Goal: Task Accomplishment & Management: Use online tool/utility

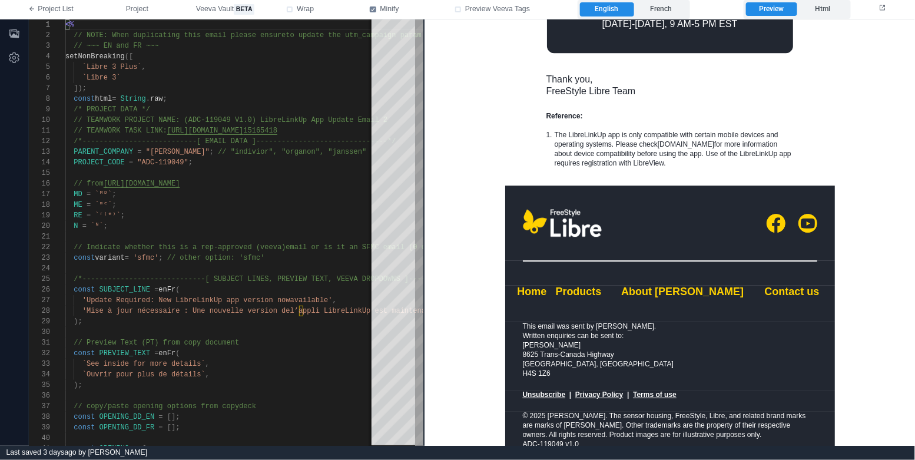
scroll to position [1183, 0]
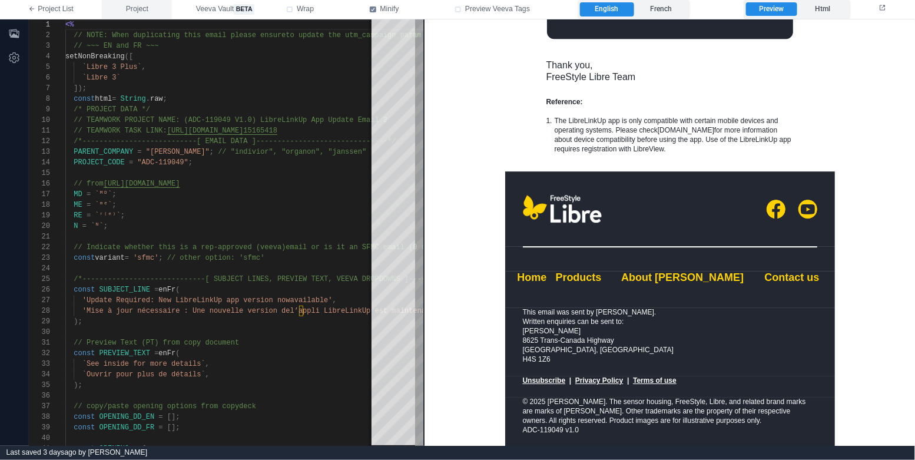
click at [139, 11] on span "Project" at bounding box center [137, 9] width 22 height 11
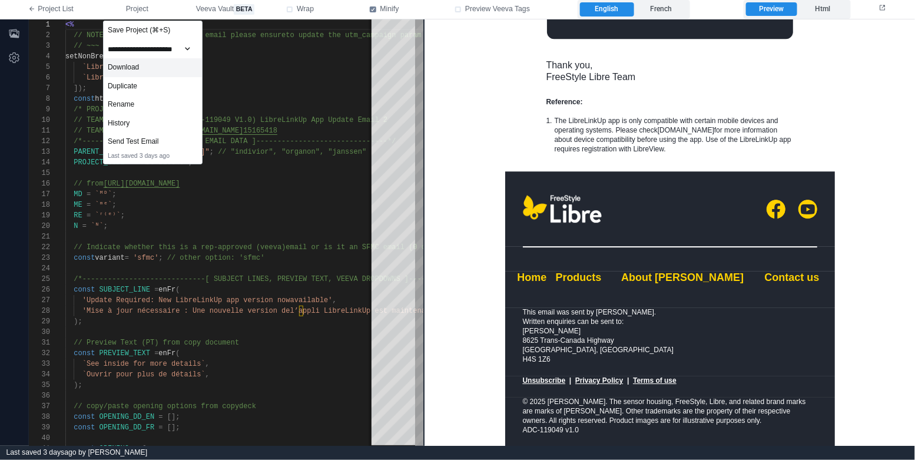
click at [166, 67] on div "Download" at bounding box center [153, 67] width 98 height 19
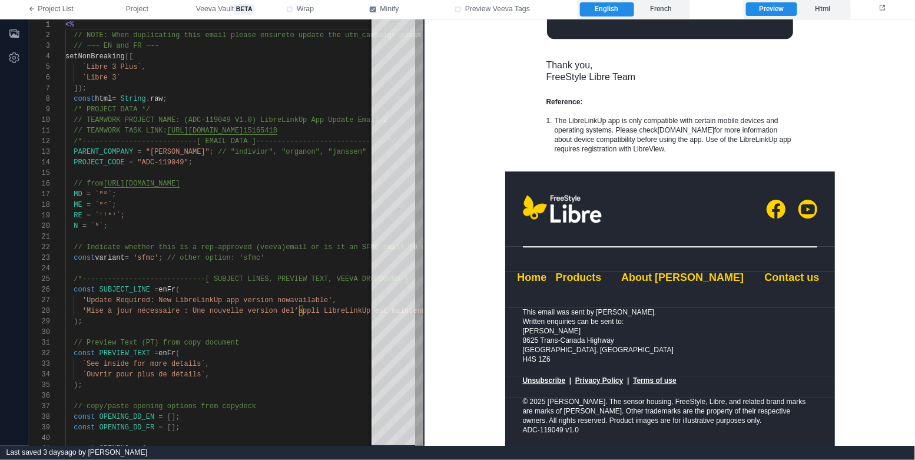
drag, startPoint x: 546, startPoint y: 434, endPoint x: 535, endPoint y: 433, distance: 11.8
click at [543, 433] on td "© 2025 Abbott. The sensor housing, FreeStyle, Libre, and related brand marks ar…" at bounding box center [670, 420] width 330 height 49
drag, startPoint x: 523, startPoint y: 429, endPoint x: 572, endPoint y: 426, distance: 49.5
click at [566, 427] on div "© 2025 Abbott. The sensor housing, FreeStyle, Libre, and related brand marks ar…" at bounding box center [669, 415] width 294 height 38
copy div "ADC‑119049 v"
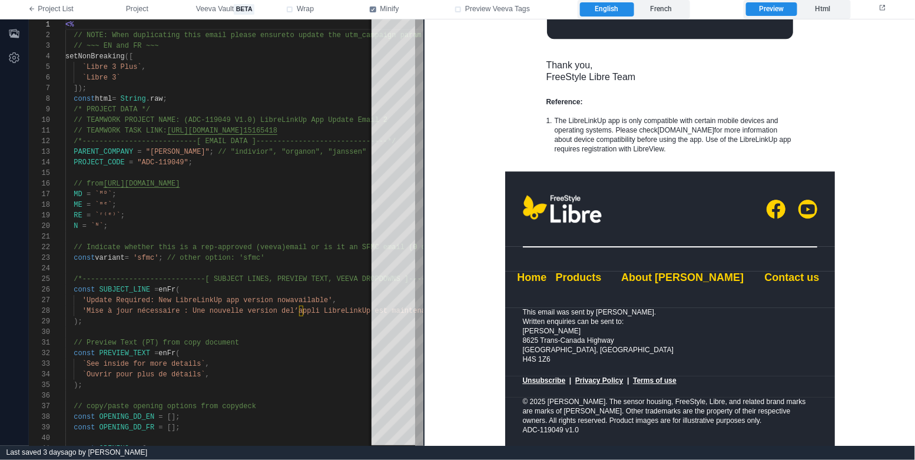
drag, startPoint x: 555, startPoint y: 432, endPoint x: 542, endPoint y: 432, distance: 13.5
click at [554, 432] on div "© 2025 Abbott. The sensor housing, FreeStyle, Libre, and related brand marks ar…" at bounding box center [669, 415] width 294 height 38
drag, startPoint x: 523, startPoint y: 429, endPoint x: 564, endPoint y: 423, distance: 41.1
click at [562, 426] on div "© 2025 Abbott. The sensor housing, FreeStyle, Libre, and related brand marks ar…" at bounding box center [669, 415] width 294 height 38
copy div "ADC‑119049"
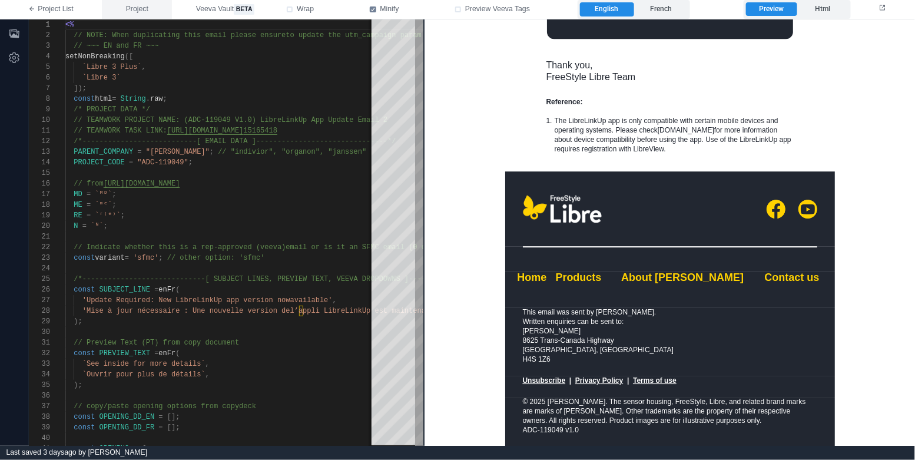
click at [150, 11] on button "Project" at bounding box center [137, 9] width 70 height 19
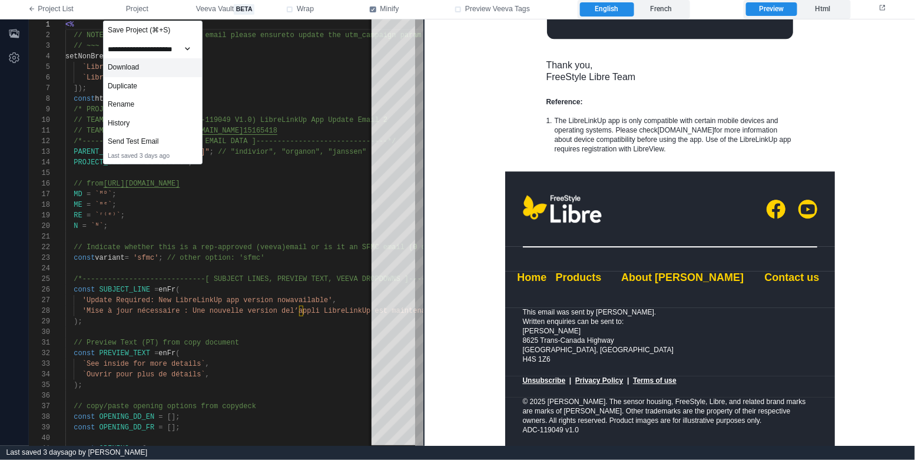
click at [161, 62] on div "Download" at bounding box center [153, 67] width 98 height 19
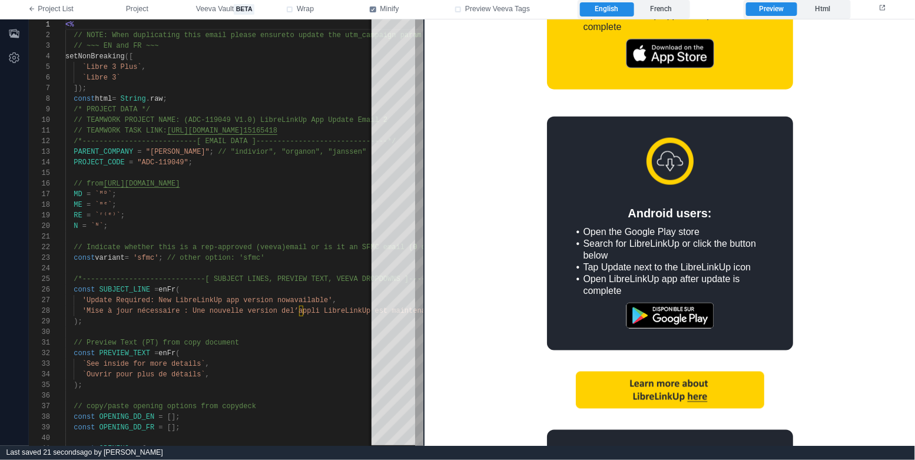
scroll to position [509, 0]
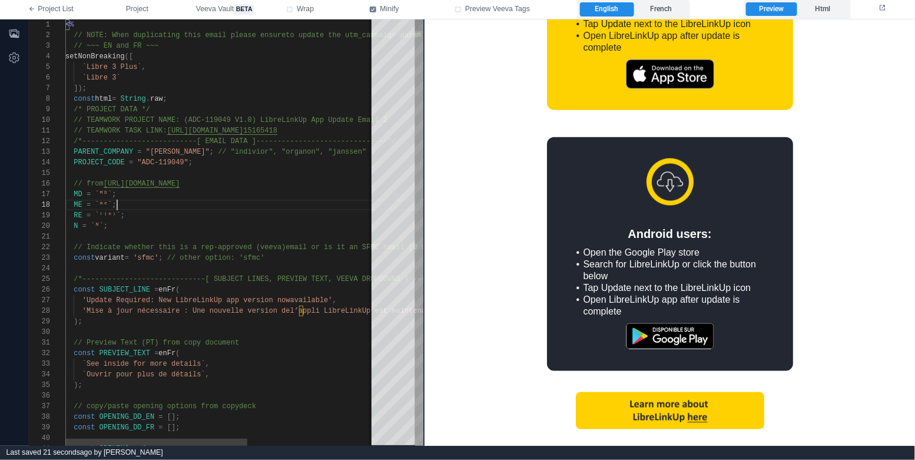
click at [203, 202] on div "ME = `ᵐᵉ` ;" at bounding box center [329, 205] width 528 height 11
click at [225, 230] on div "N = `ᴺ` ;" at bounding box center [329, 226] width 528 height 11
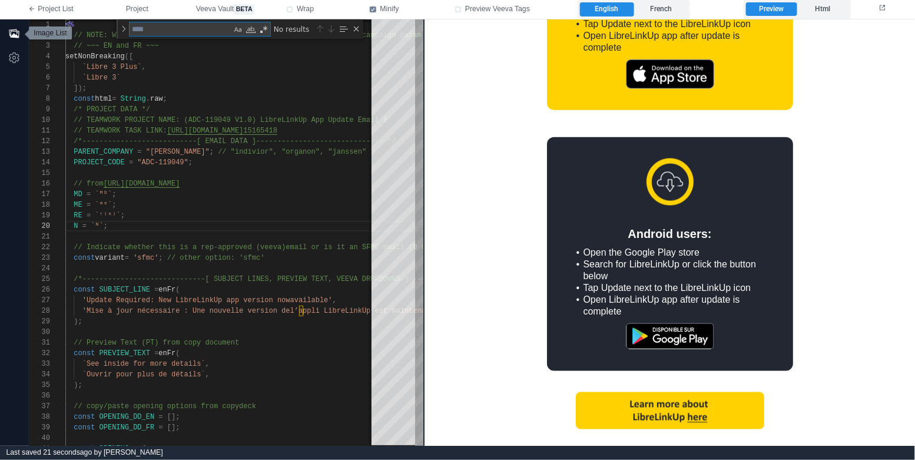
click at [12, 33] on icon "button" at bounding box center [14, 34] width 12 height 12
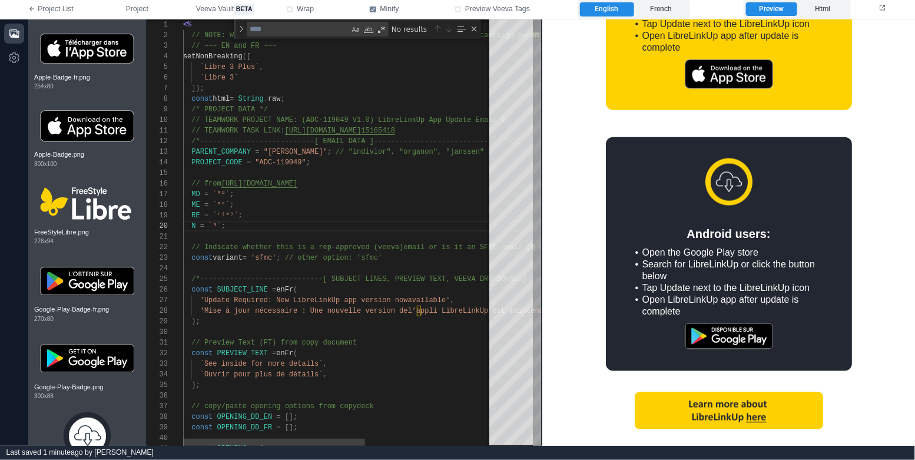
click at [317, 222] on div "N = `ᴺ` ;" at bounding box center [447, 226] width 528 height 11
type textarea "**********"
type textarea "*"
type textarea "**********"
type textarea "**"
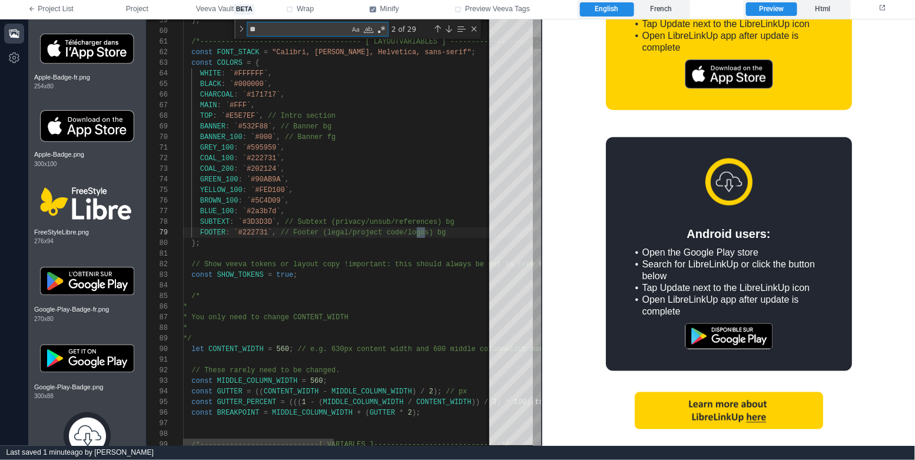
type textarea "**********"
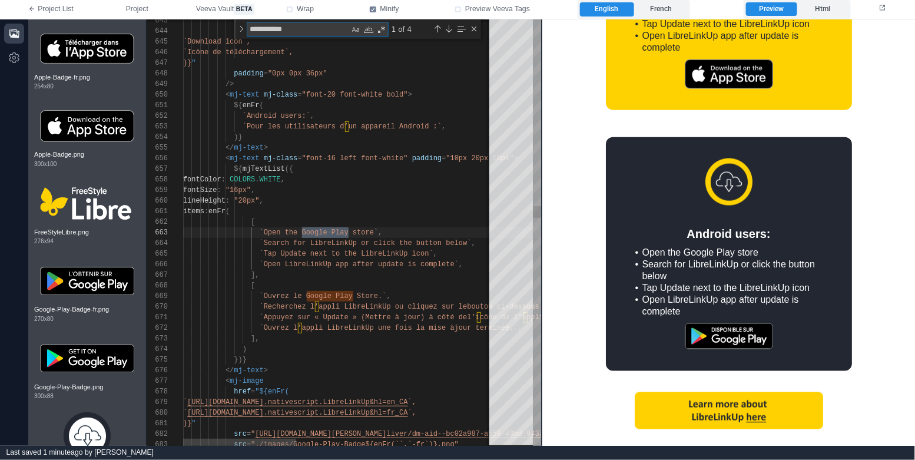
scroll to position [106, 165]
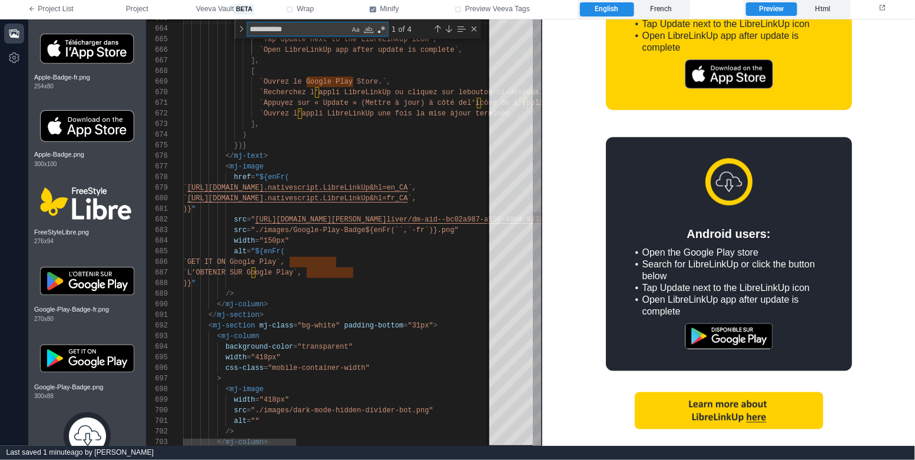
type textarea "**********"
click at [369, 247] on div "alt = "${enFr(" at bounding box center [608, 251] width 851 height 11
click at [366, 230] on div "663 664 665 666 667 668 669 670 671 672 673 674 675 676 677 678 679 680 681 682…" at bounding box center [344, 232] width 394 height 426
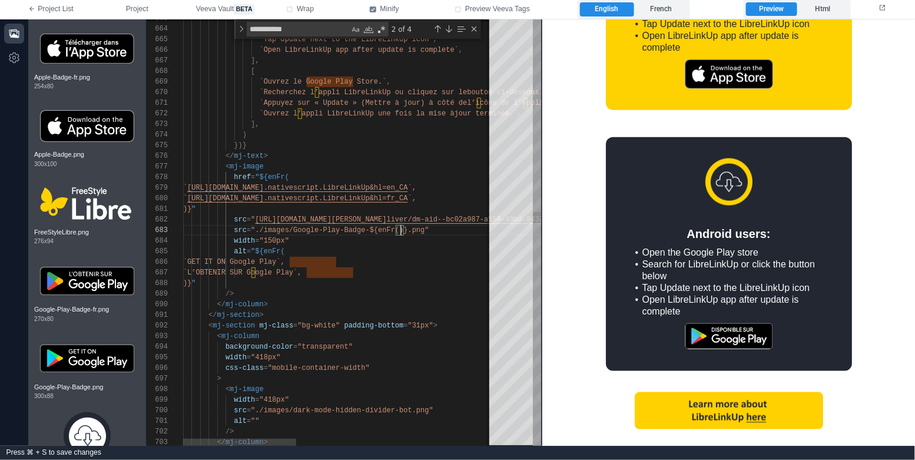
scroll to position [42, 102]
click at [402, 257] on div "`GET IT ON Google Play`," at bounding box center [608, 262] width 851 height 11
click at [409, 248] on div "alt = "${enFr(" at bounding box center [608, 251] width 851 height 11
click at [656, 8] on label "French" at bounding box center [661, 9] width 54 height 14
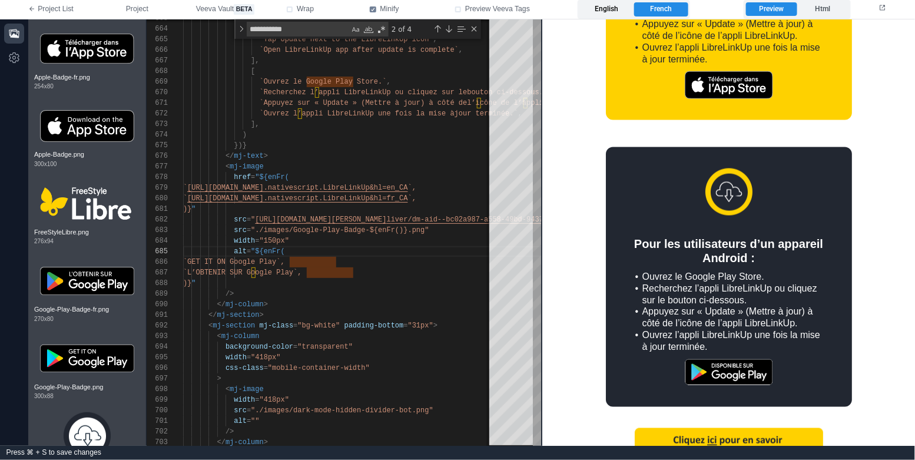
click at [631, 5] on label "English" at bounding box center [607, 9] width 54 height 14
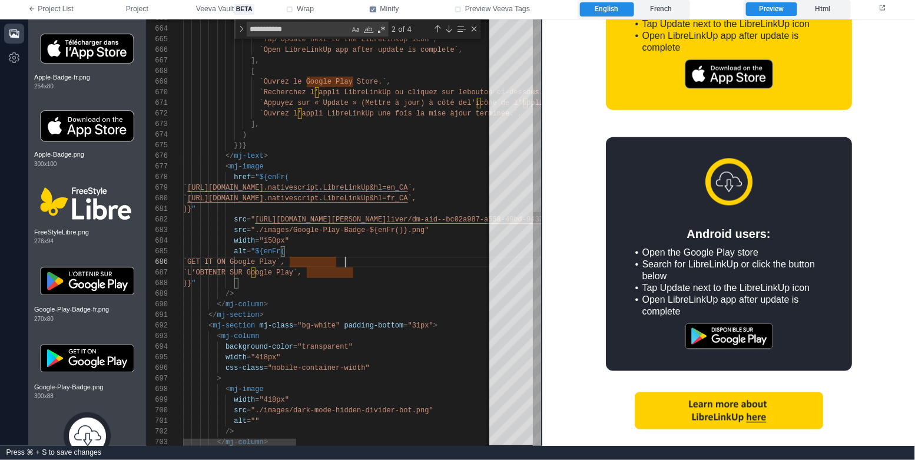
scroll to position [53, 162]
click at [432, 262] on div "`GET IT ON Google Play`," at bounding box center [608, 262] width 851 height 11
click at [394, 241] on div "width = "150px"" at bounding box center [608, 241] width 851 height 11
click at [9, 37] on icon "button" at bounding box center [14, 34] width 12 height 12
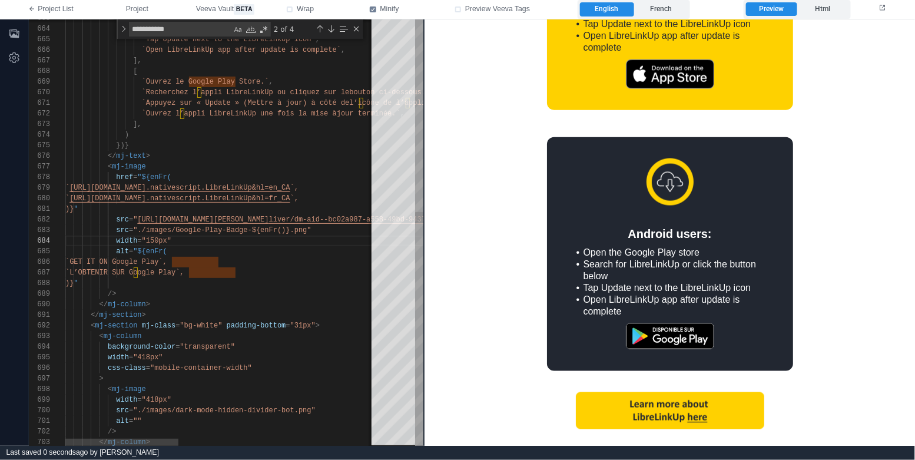
type textarea "**********"
click at [281, 165] on div "< mj-image" at bounding box center [490, 166] width 851 height 11
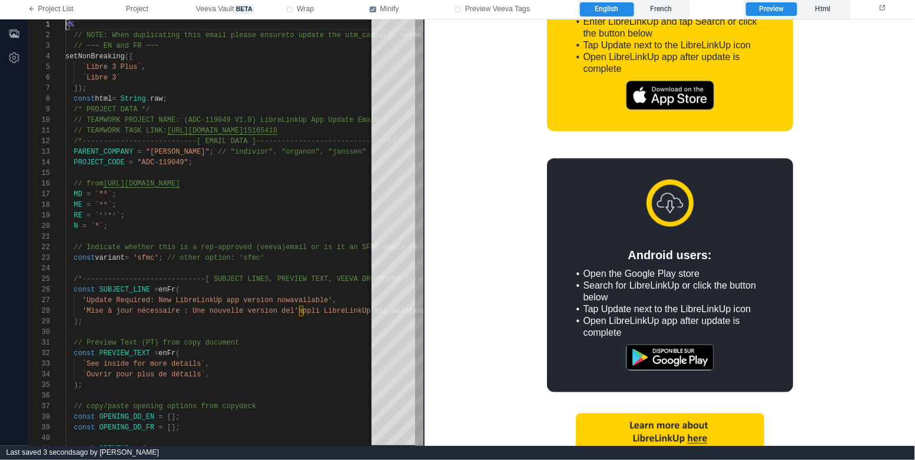
scroll to position [502, 0]
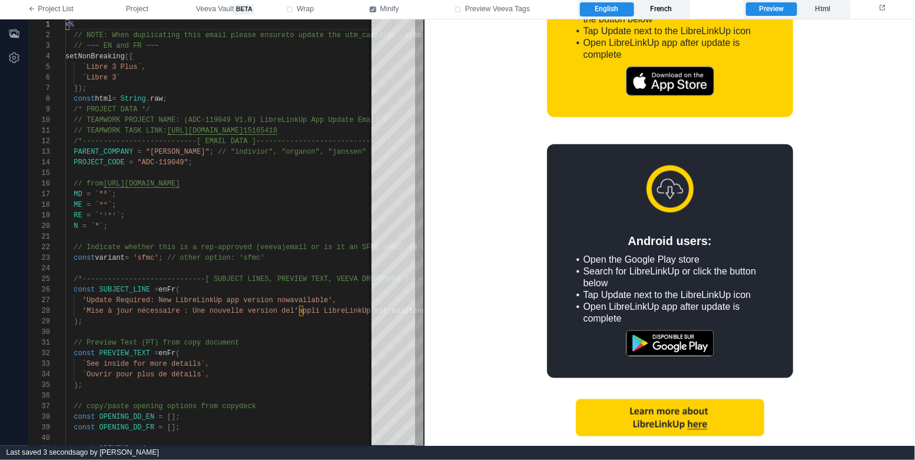
click at [671, 11] on label "French" at bounding box center [661, 9] width 54 height 14
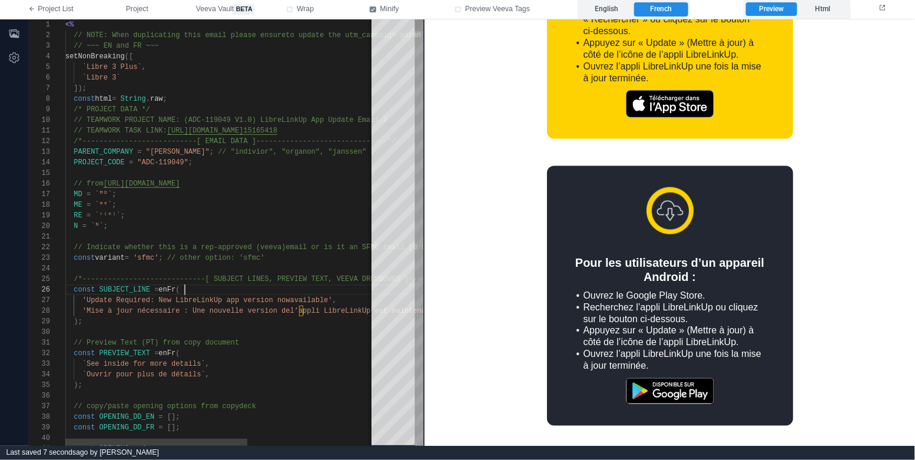
scroll to position [53, 118]
click at [248, 290] on div "const SUBJECT_LINE = enFr (" at bounding box center [329, 289] width 528 height 11
type textarea "**********"
type textarea "*"
type textarea "**********"
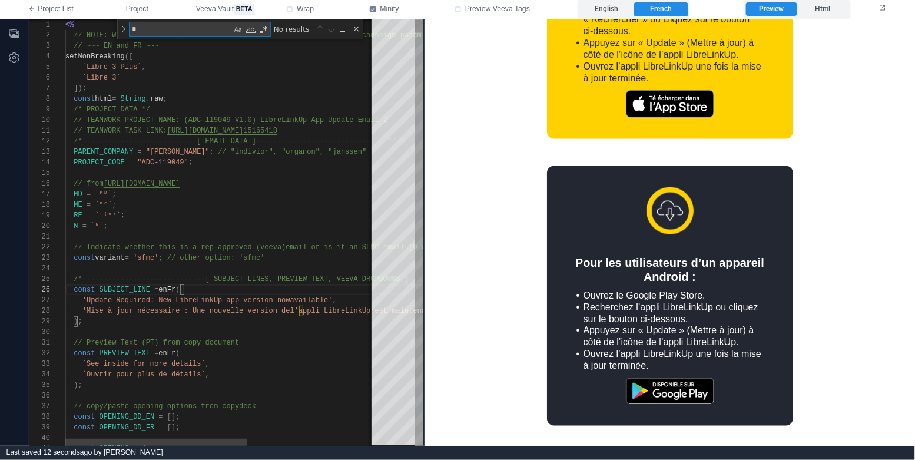
type textarea "**"
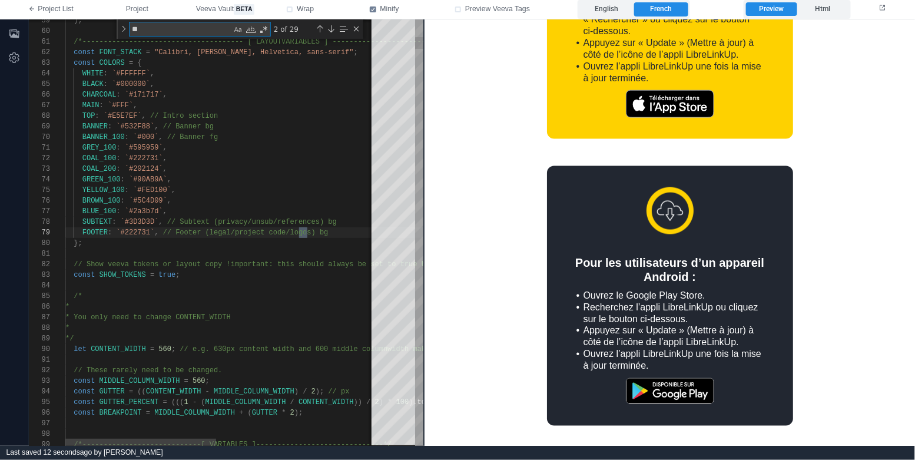
type textarea "**********"
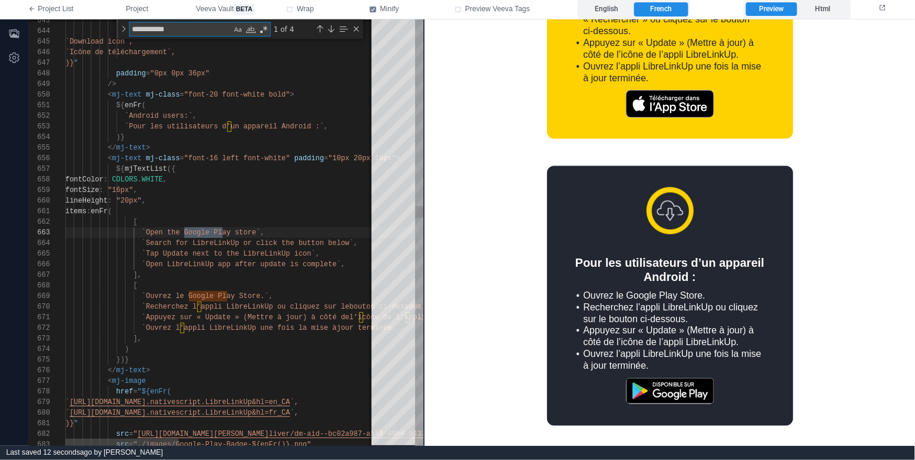
scroll to position [106, 165]
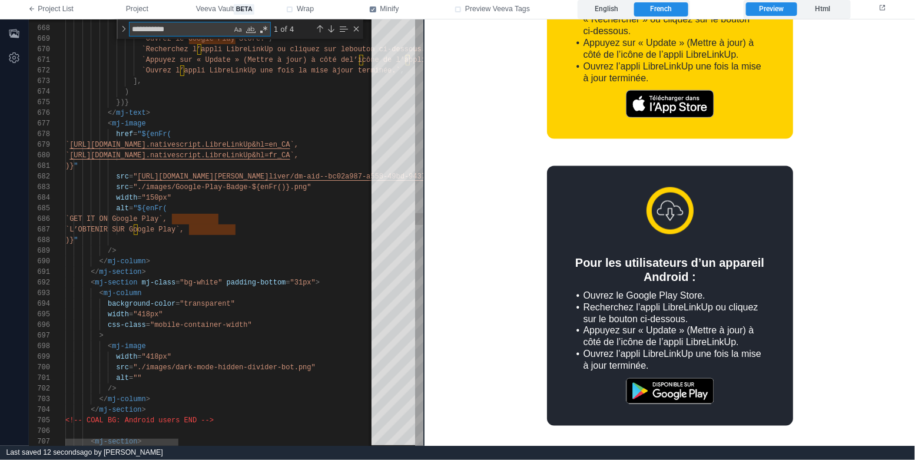
type textarea "**********"
click at [352, 185] on div "src = "./images/Google-Play-Badge-${enFr()}.png"" at bounding box center [490, 187] width 851 height 11
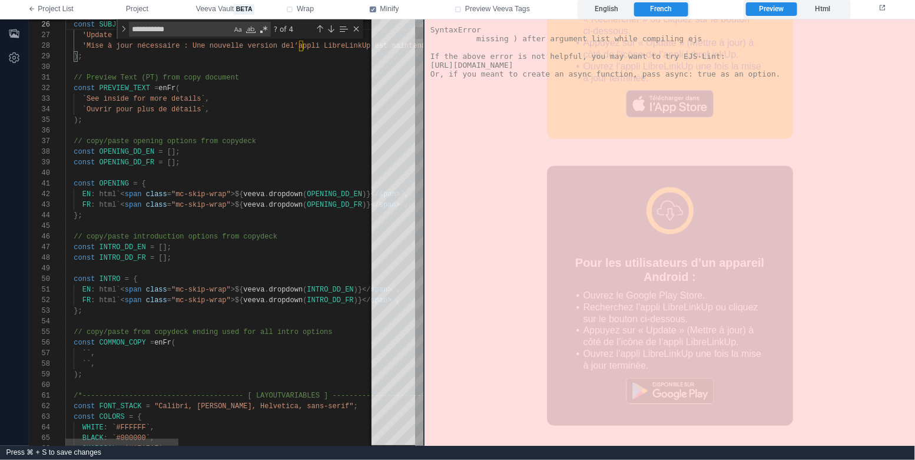
scroll to position [53, 118]
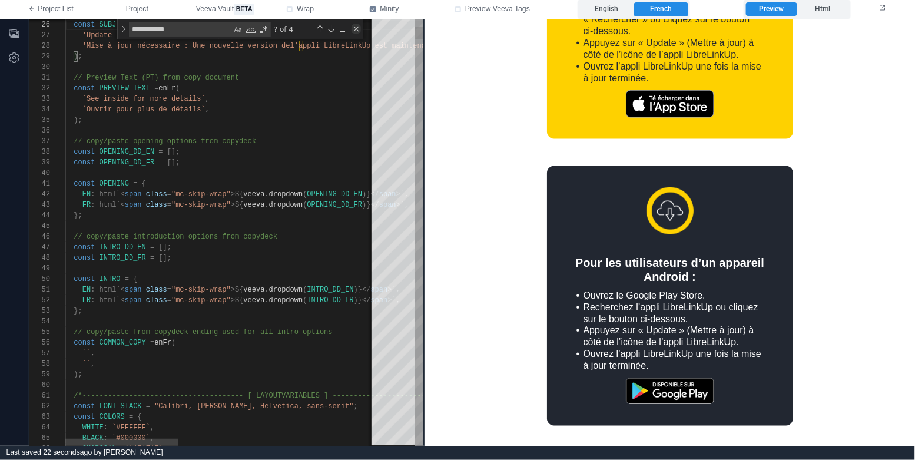
click at [356, 27] on div "Close (Escape)" at bounding box center [355, 28] width 9 height 9
click at [303, 159] on div "const OPENING_DD_FR = [];" at bounding box center [490, 162] width 851 height 11
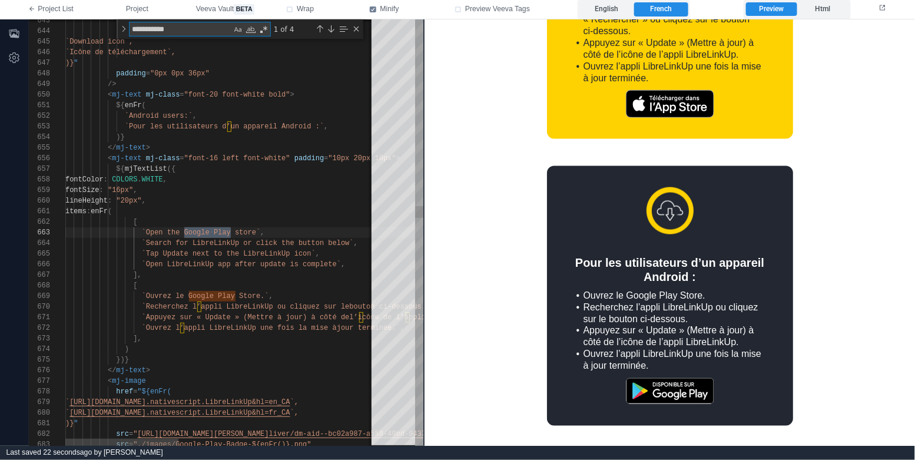
scroll to position [106, 165]
click at [318, 29] on div "Previous Match (⇧Enter)" at bounding box center [319, 28] width 9 height 9
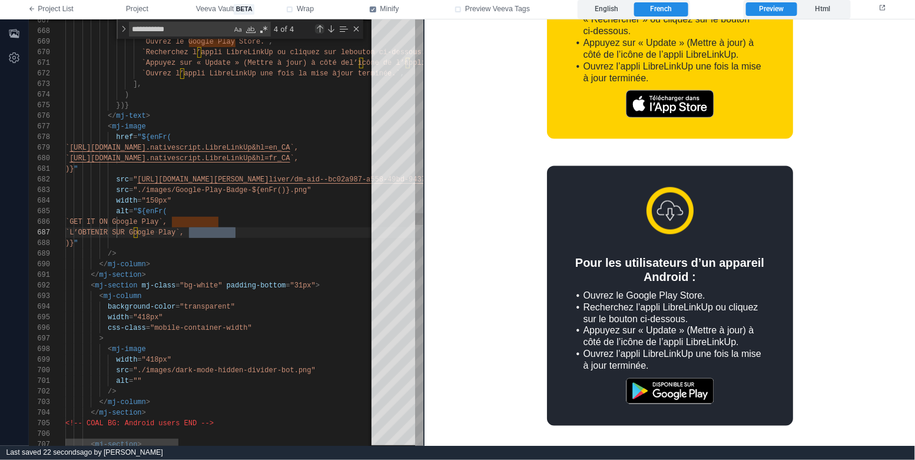
scroll to position [106, 170]
click at [340, 192] on div "src = "./images/Google-Play-Badge-${enFr()}.png"" at bounding box center [490, 190] width 851 height 11
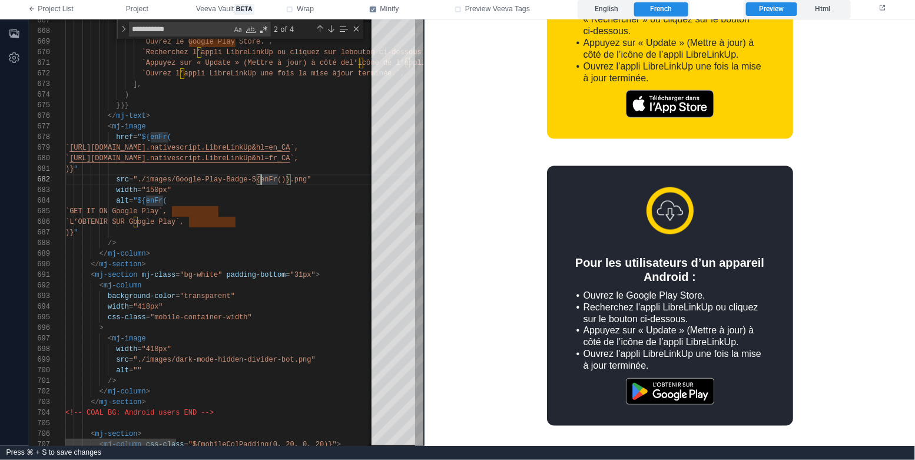
scroll to position [11, 191]
click at [12, 31] on icon "button" at bounding box center [14, 34] width 12 height 12
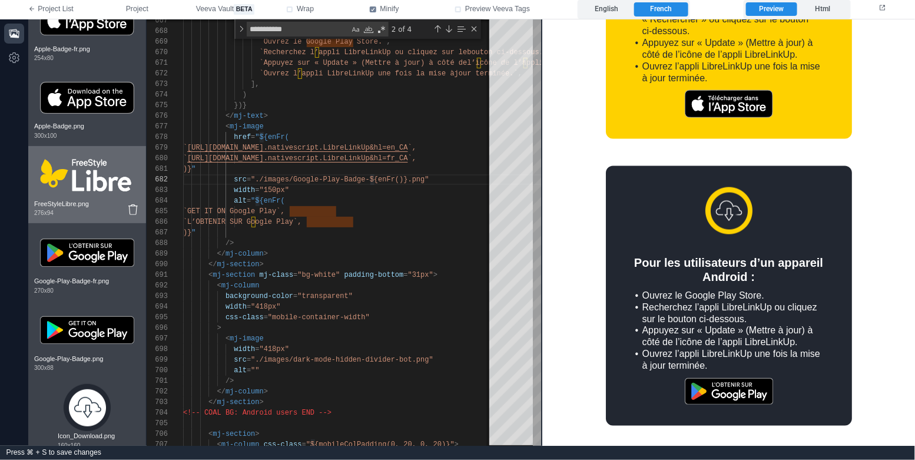
scroll to position [29, 0]
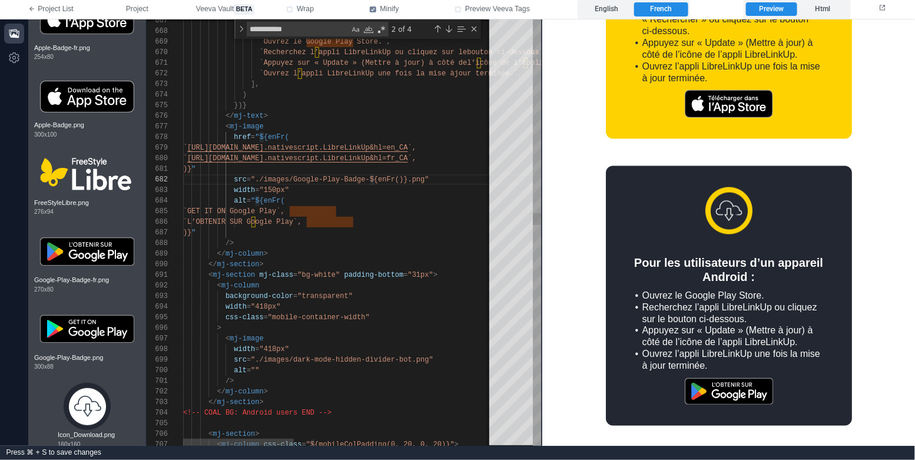
click at [419, 198] on div "alt = "${enFr(" at bounding box center [617, 200] width 868 height 11
click at [368, 183] on span ""./images/Google-Play-Badge-${enFr()}.png"" at bounding box center [340, 179] width 178 height 8
click at [370, 221] on div "`L’OBTENIR SUR Google Play`," at bounding box center [617, 222] width 868 height 11
click at [614, 12] on label "English" at bounding box center [607, 9] width 54 height 14
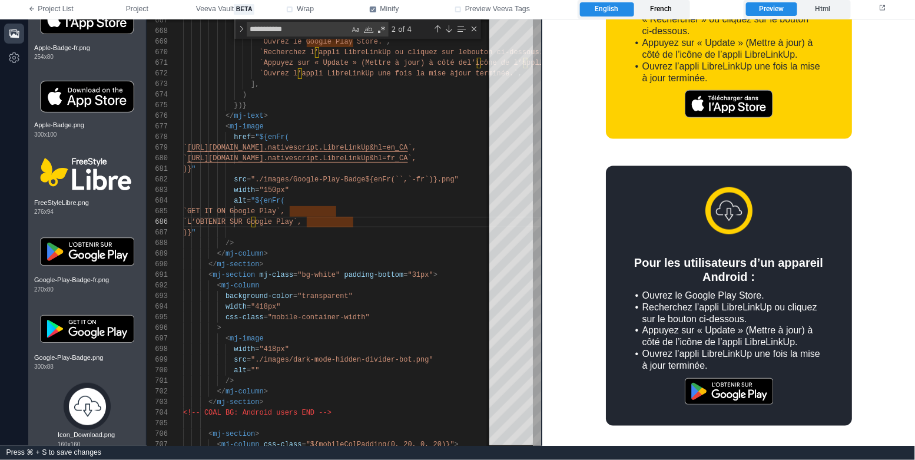
scroll to position [502, 0]
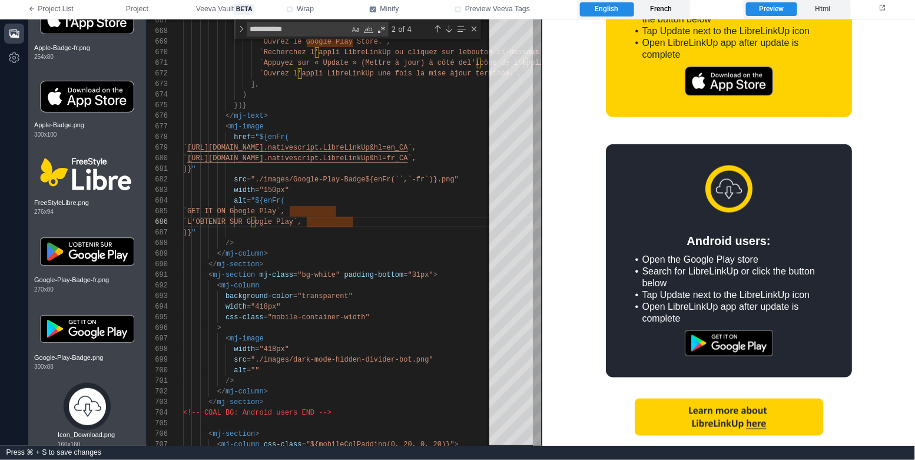
click at [655, 12] on label "French" at bounding box center [661, 9] width 54 height 14
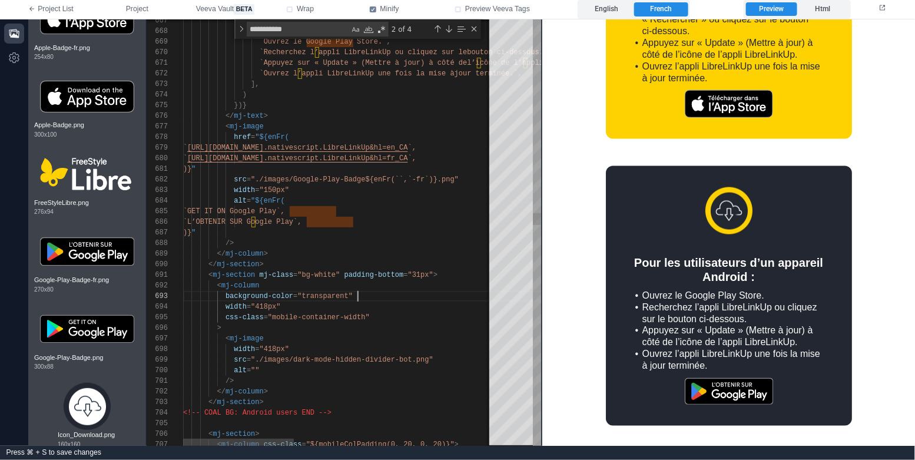
click at [394, 294] on div "background-color = "transparent"" at bounding box center [617, 296] width 868 height 11
click at [409, 249] on div "</ mj-column >" at bounding box center [617, 253] width 868 height 11
click at [477, 30] on div "Close (Escape)" at bounding box center [473, 28] width 9 height 9
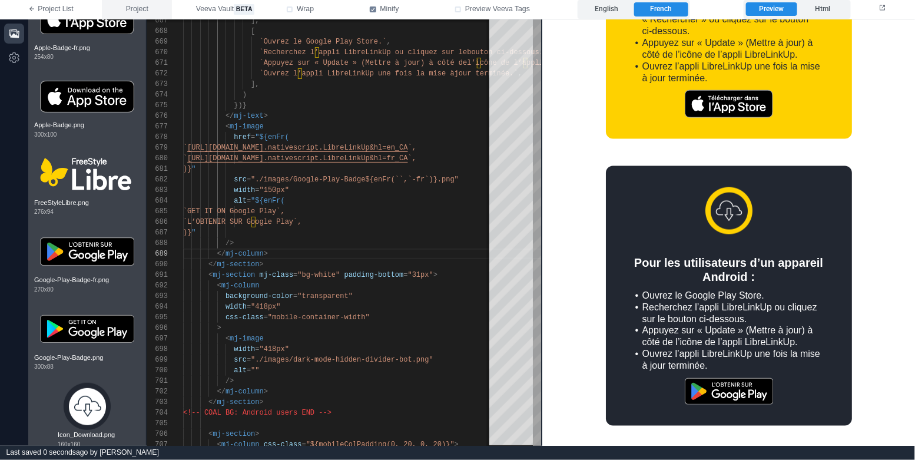
click at [147, 5] on span "Project" at bounding box center [137, 9] width 22 height 11
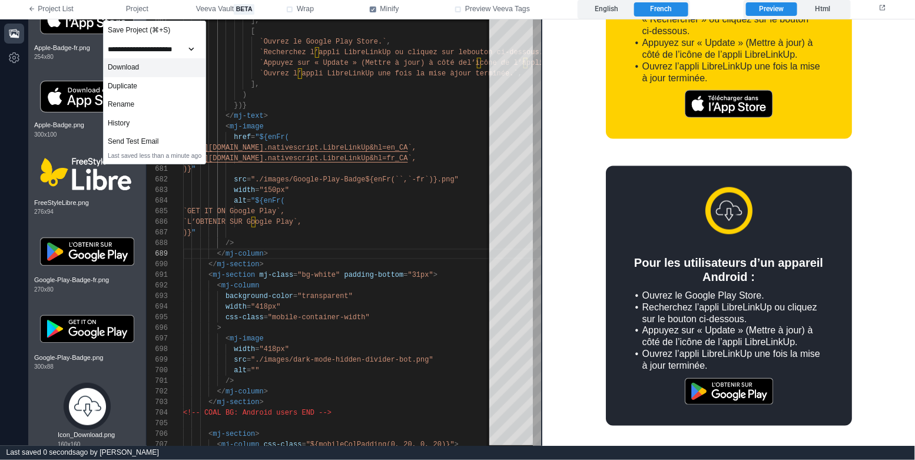
click at [192, 68] on div "Download" at bounding box center [155, 67] width 102 height 19
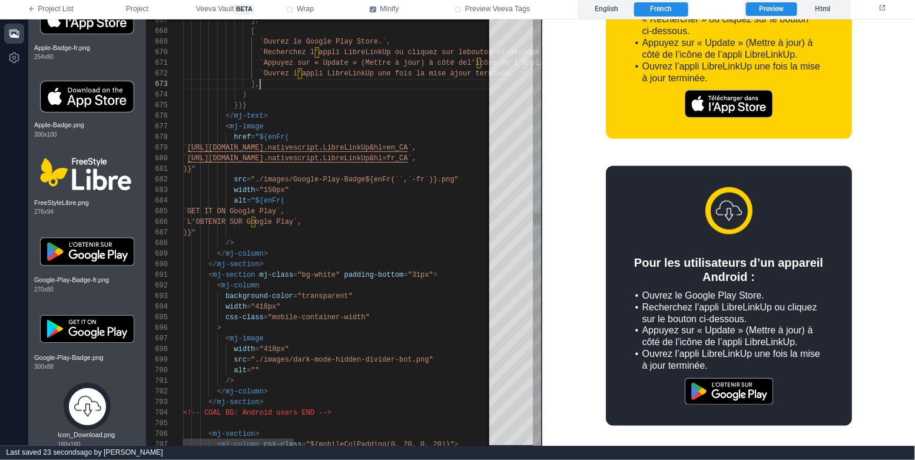
type textarea "**********"
click at [442, 87] on div "]," at bounding box center [617, 84] width 868 height 11
click at [130, 15] on button "Project" at bounding box center [137, 9] width 70 height 19
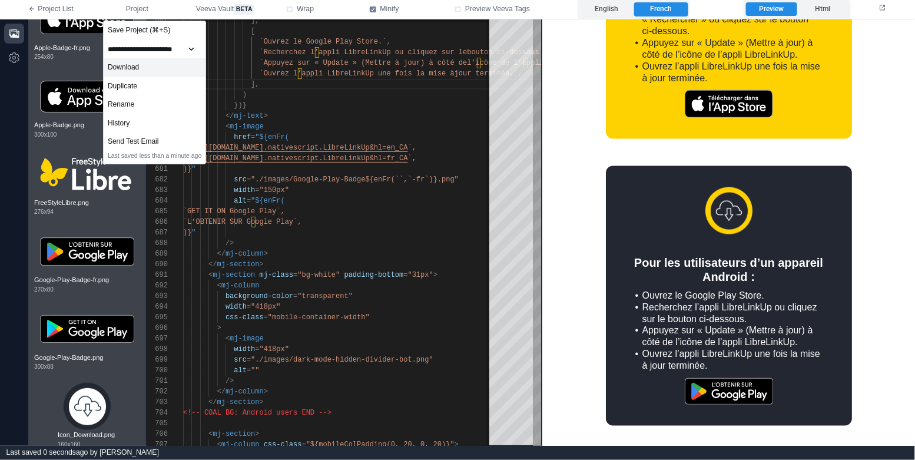
click at [156, 72] on div "Download" at bounding box center [155, 67] width 102 height 19
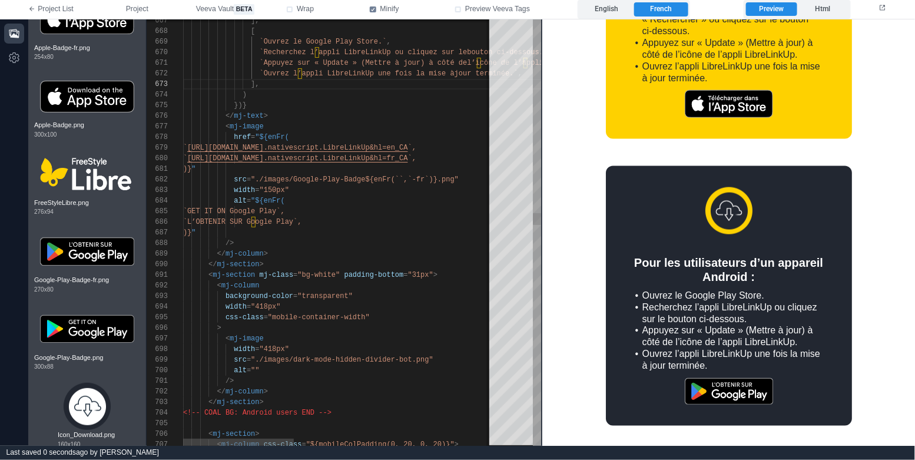
type textarea "**********"
click at [376, 221] on div "`L’OBTENIR SUR Google Play`," at bounding box center [617, 222] width 868 height 11
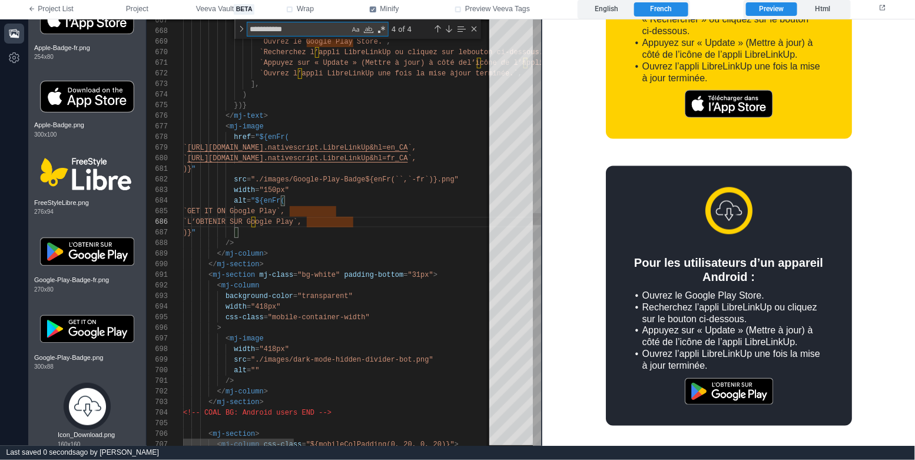
type textarea "*"
type textarea "**********"
type textarea "*****"
click at [436, 27] on div "Previous Match (⇧Enter)" at bounding box center [437, 28] width 9 height 9
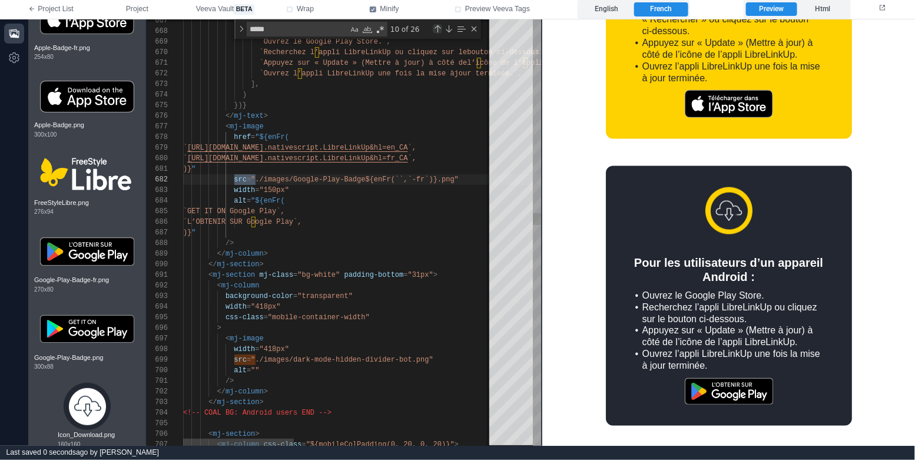
click at [436, 27] on div "Previous Match (⇧Enter)" at bounding box center [437, 28] width 9 height 9
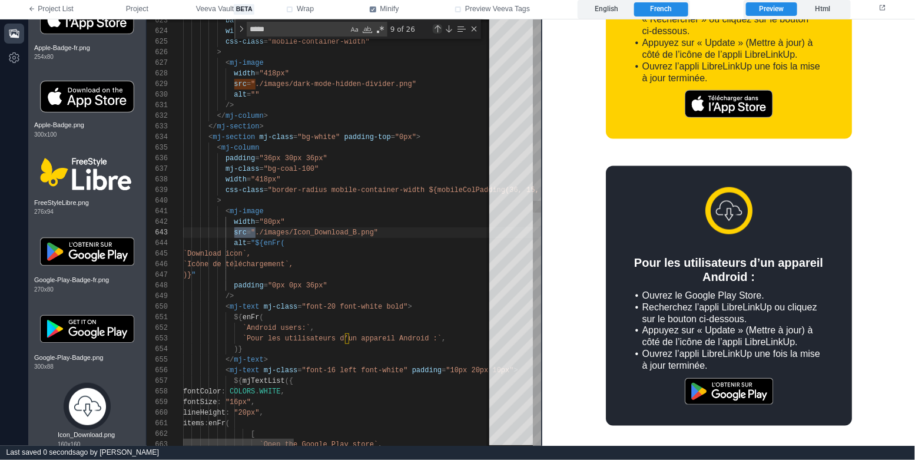
click at [436, 27] on div "Previous Match (⇧Enter)" at bounding box center [437, 28] width 9 height 9
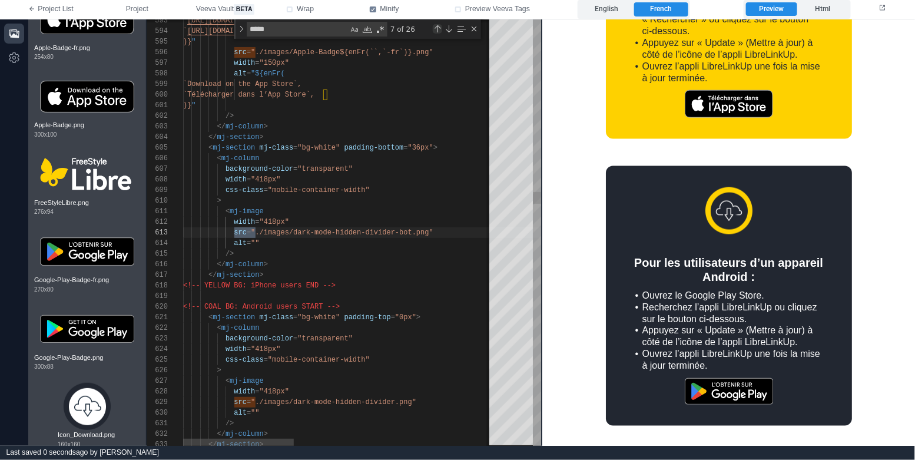
click at [436, 27] on div "Previous Match (⇧Enter)" at bounding box center [437, 28] width 9 height 9
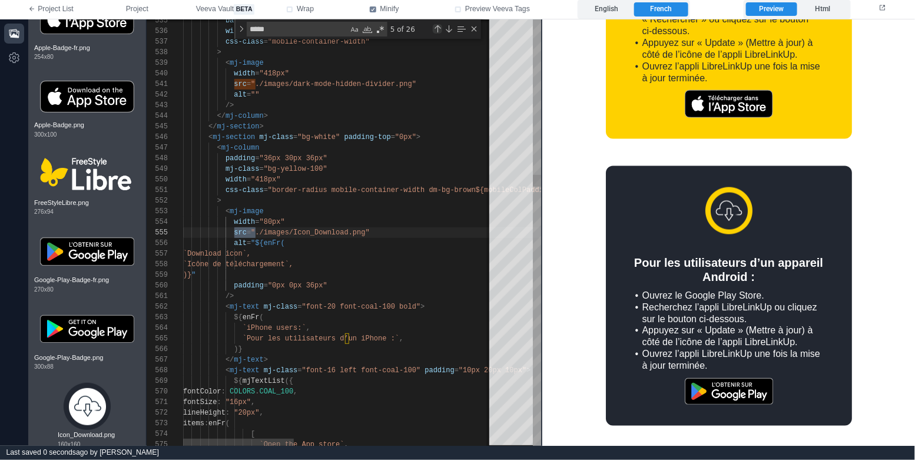
click at [436, 27] on div "Previous Match (⇧Enter)" at bounding box center [437, 28] width 9 height 9
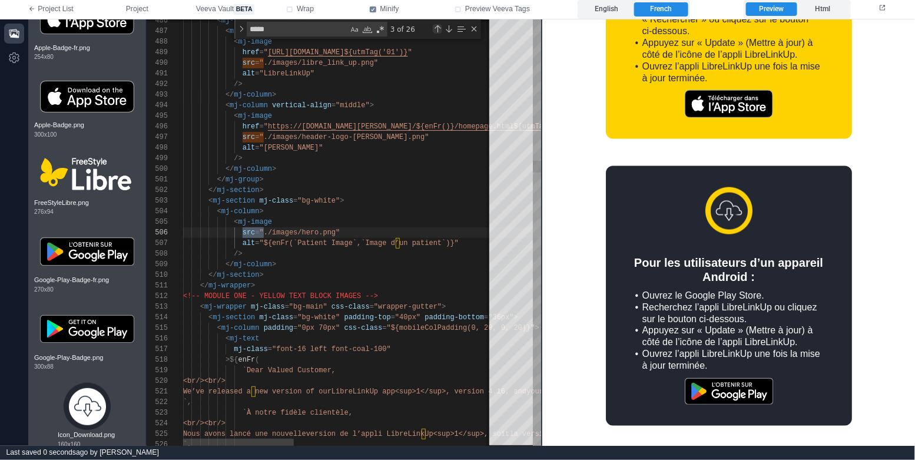
scroll to position [106, 80]
click at [436, 27] on div "Previous Match (⇧Enter)" at bounding box center [437, 28] width 9 height 9
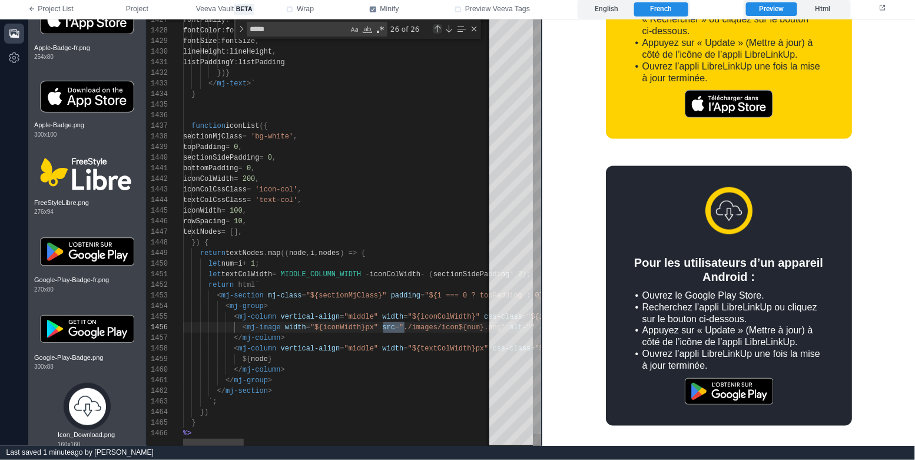
click at [436, 27] on div "Previous Match (⇧Enter)" at bounding box center [437, 28] width 9 height 9
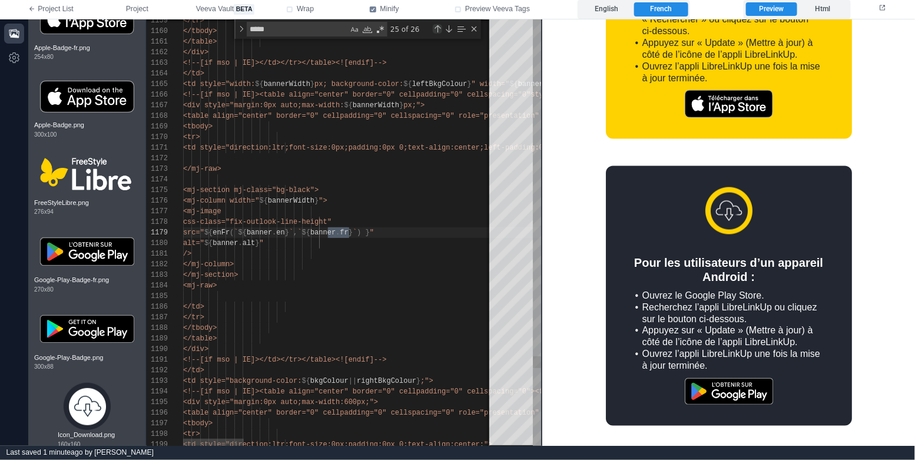
click at [436, 27] on div "Previous Match (⇧Enter)" at bounding box center [437, 28] width 9 height 9
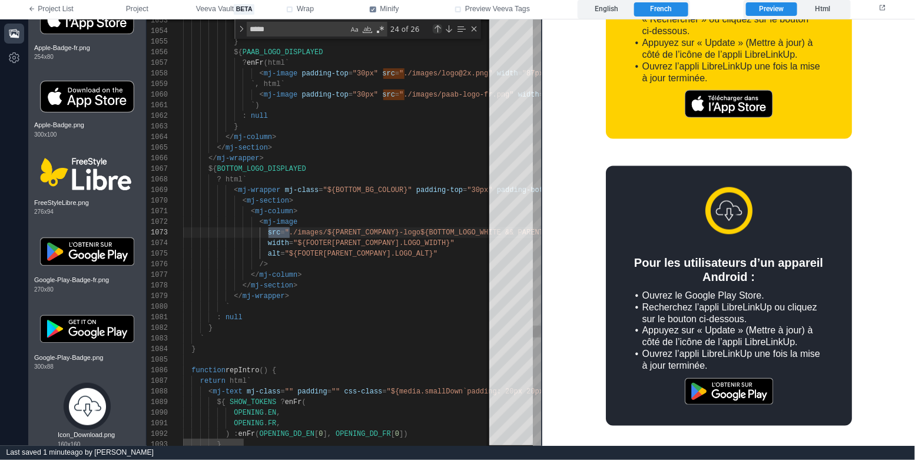
click at [436, 27] on div "Previous Match (⇧Enter)" at bounding box center [437, 28] width 9 height 9
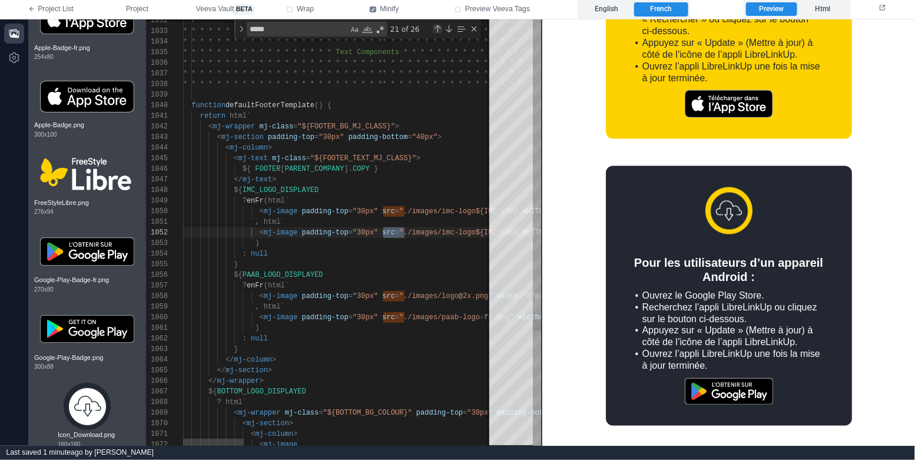
click at [436, 27] on div "Previous Match (⇧Enter)" at bounding box center [437, 28] width 9 height 9
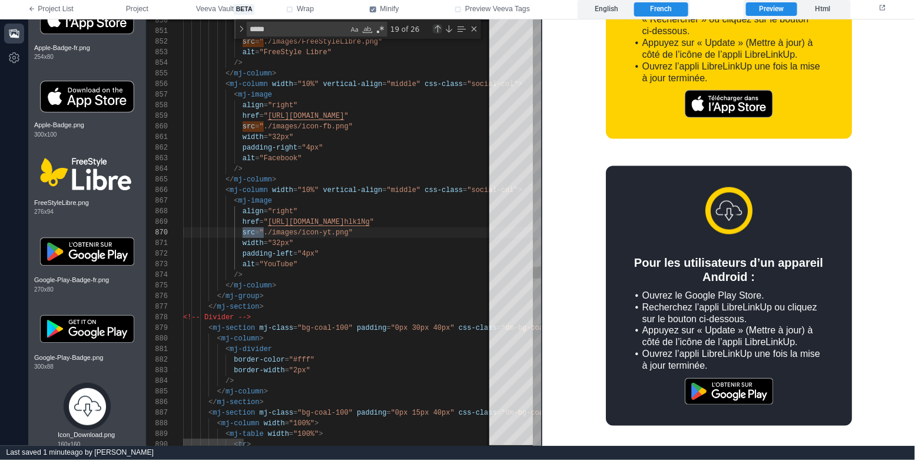
scroll to position [106, 80]
click at [436, 27] on div "Previous Match (⇧Enter)" at bounding box center [437, 28] width 9 height 9
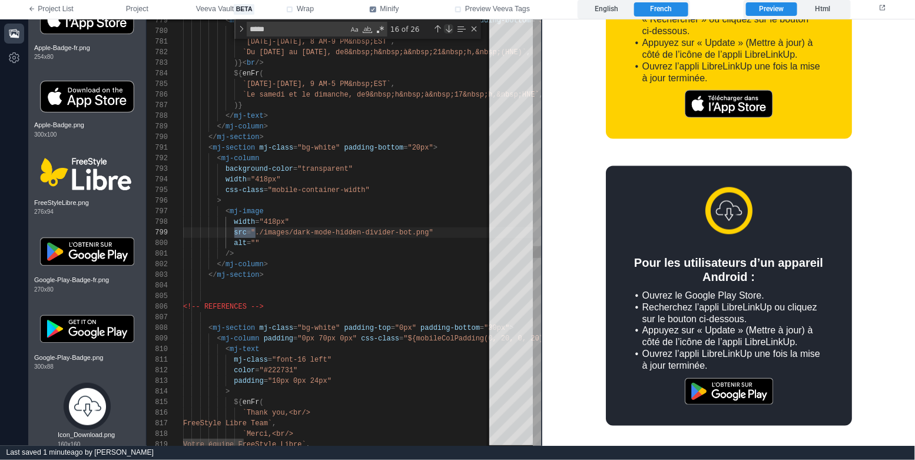
click at [449, 29] on div "Next Match (Enter)" at bounding box center [448, 28] width 9 height 9
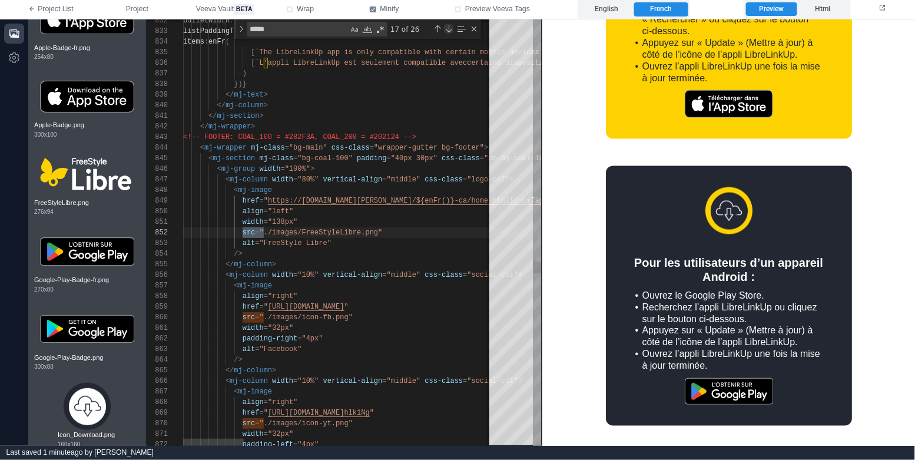
scroll to position [106, 80]
click at [437, 31] on div "Previous Match (⇧Enter)" at bounding box center [437, 28] width 9 height 9
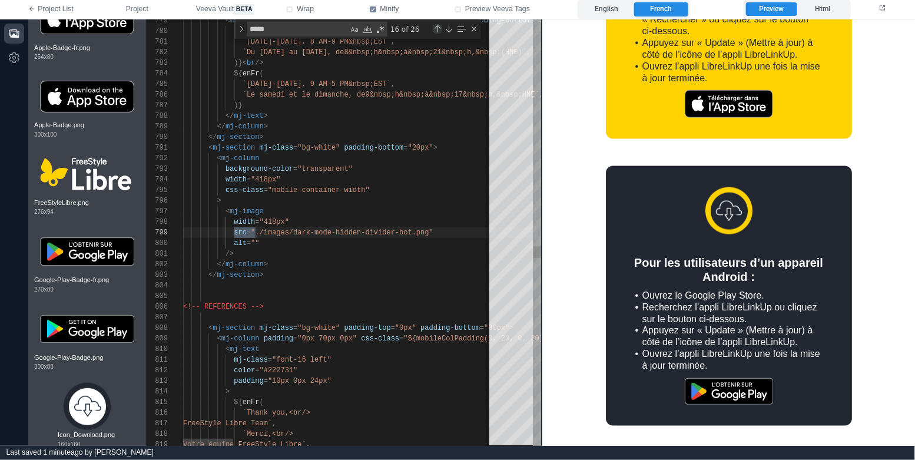
scroll to position [106, 72]
click at [437, 31] on div "Previous Match (⇧Enter)" at bounding box center [437, 28] width 9 height 9
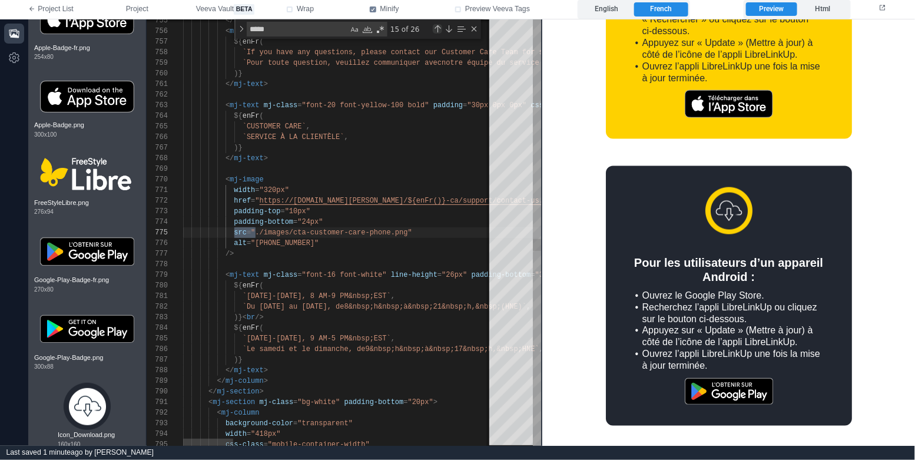
click at [437, 31] on div "Previous Match (⇧Enter)" at bounding box center [437, 28] width 9 height 9
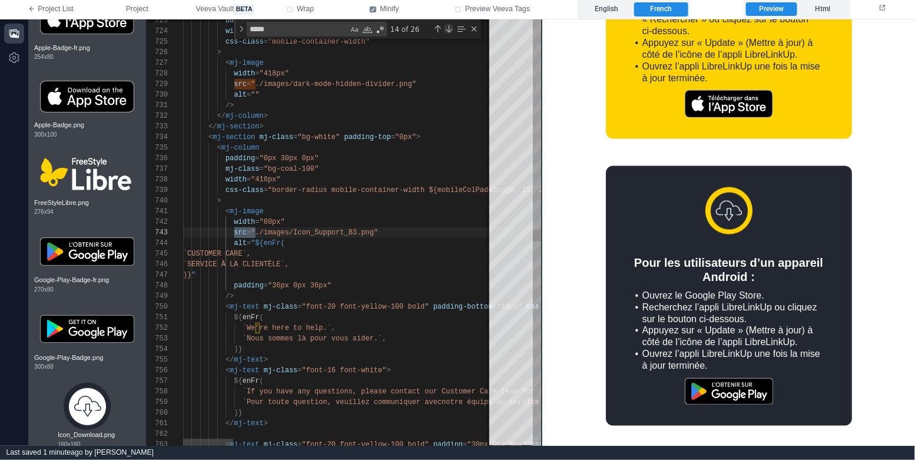
click at [449, 29] on div "Next Match (Enter)" at bounding box center [448, 28] width 9 height 9
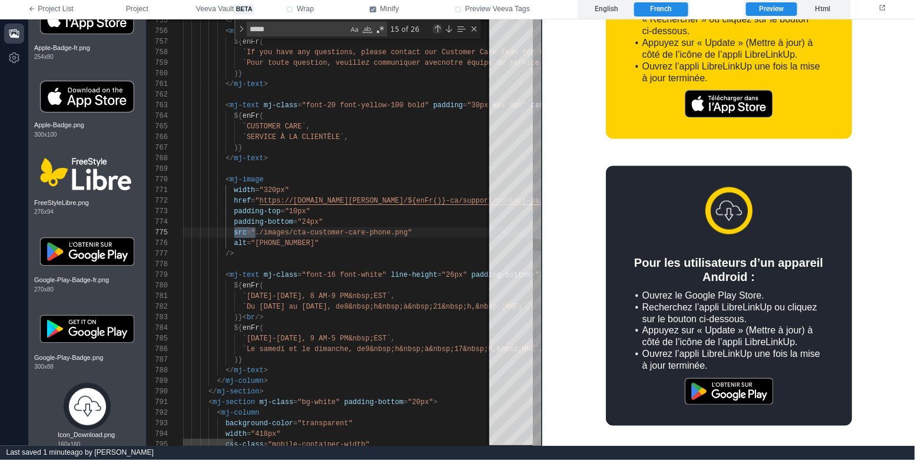
click at [441, 29] on div "Previous Match (⇧Enter)" at bounding box center [437, 28] width 9 height 9
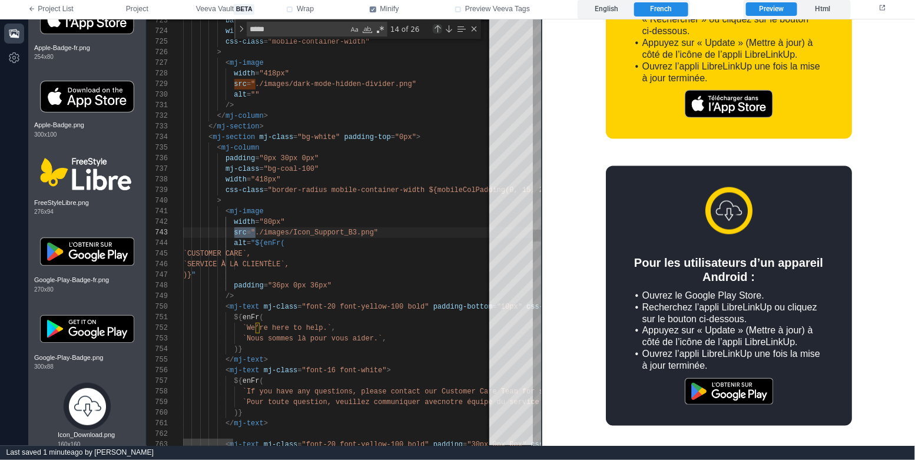
click at [441, 29] on div "Previous Match (⇧Enter)" at bounding box center [437, 28] width 9 height 9
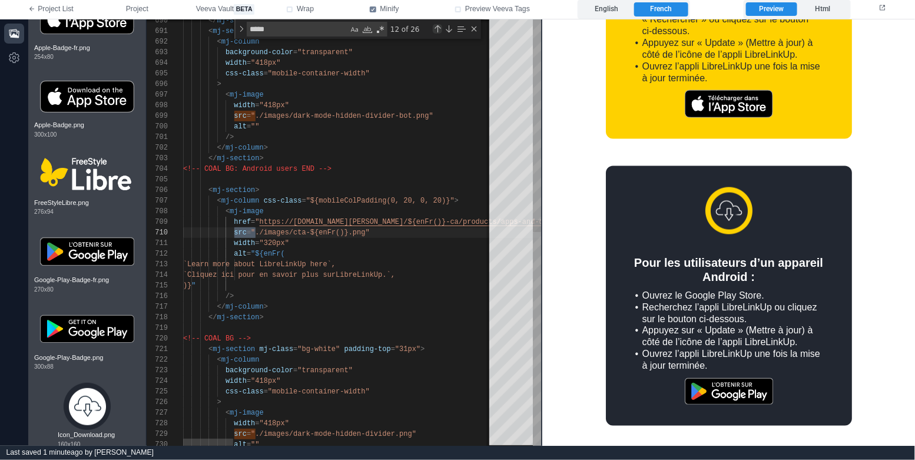
click at [441, 29] on div "Previous Match (⇧Enter)" at bounding box center [437, 28] width 9 height 9
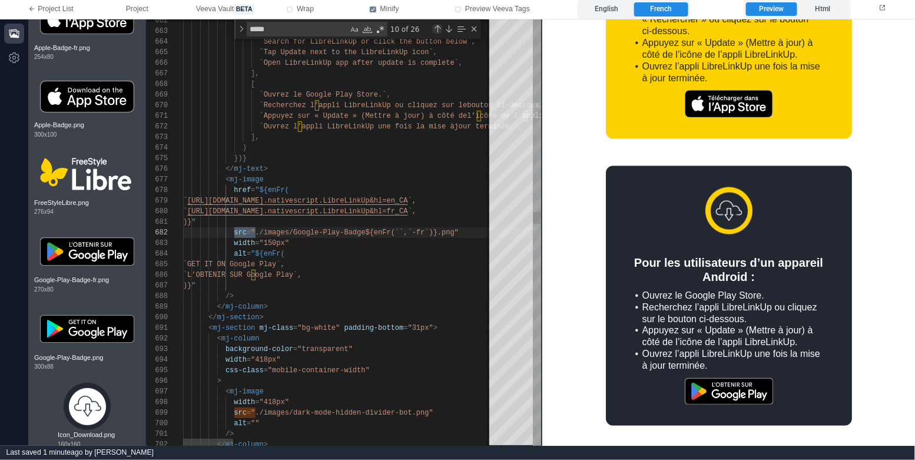
click at [441, 29] on div "Previous Match (⇧Enter)" at bounding box center [437, 28] width 9 height 9
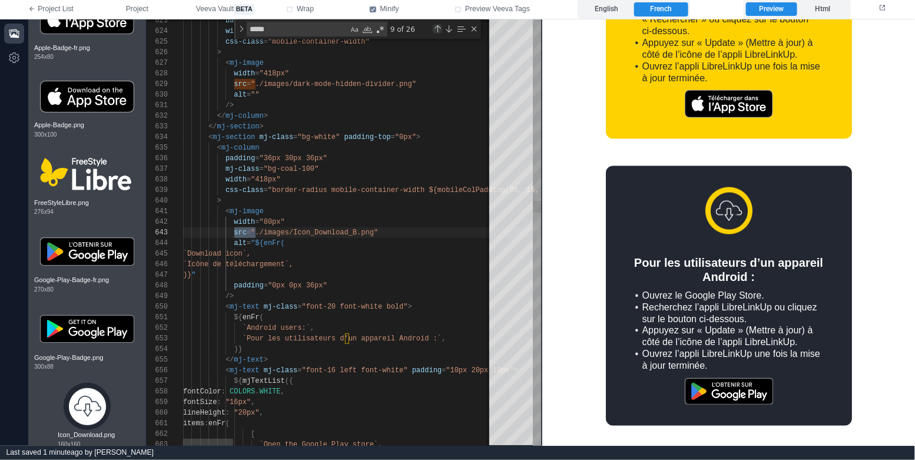
click at [441, 29] on div "Previous Match (⇧Enter)" at bounding box center [437, 28] width 9 height 9
click at [473, 34] on div "8 of 26" at bounding box center [432, 29] width 91 height 15
click at [475, 26] on div "Close (Escape)" at bounding box center [473, 28] width 9 height 9
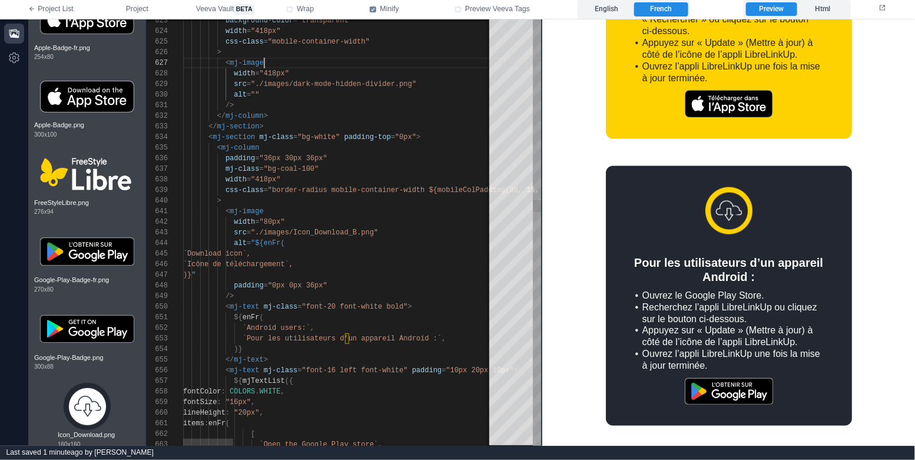
scroll to position [64, 80]
click at [19, 30] on icon "button" at bounding box center [14, 34] width 12 height 12
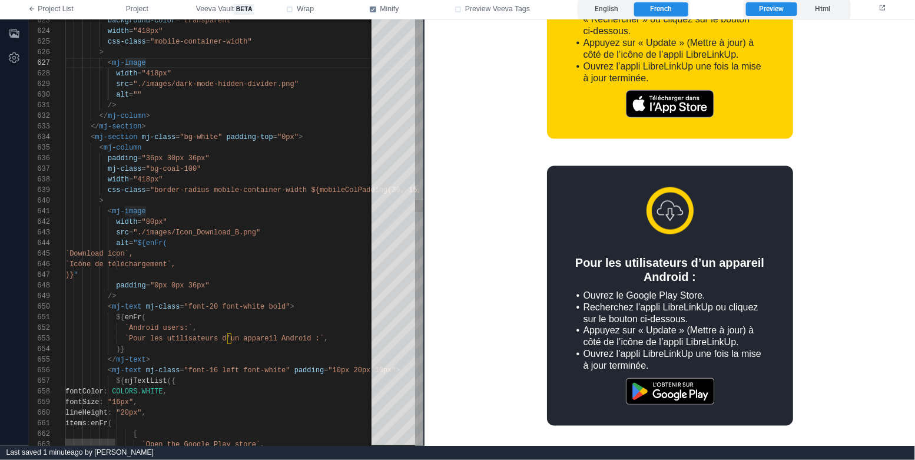
scroll to position [0, 51]
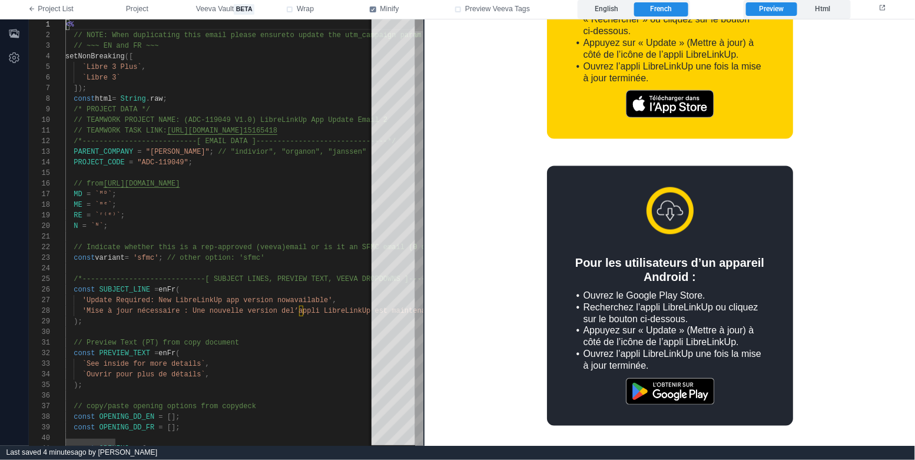
scroll to position [11, 0]
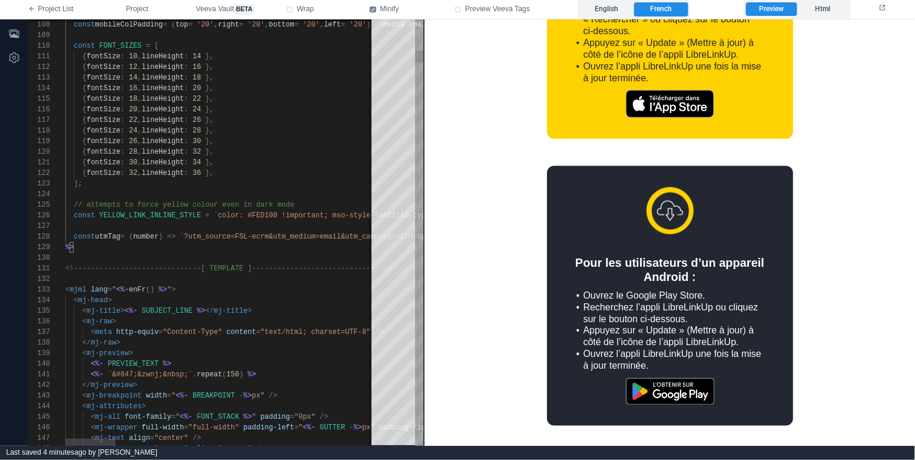
click at [253, 235] on div "126 127 128 129 130 131 132 133 134 135 136 137 138 139 140 141 142 143 144 145…" at bounding box center [226, 232] width 394 height 426
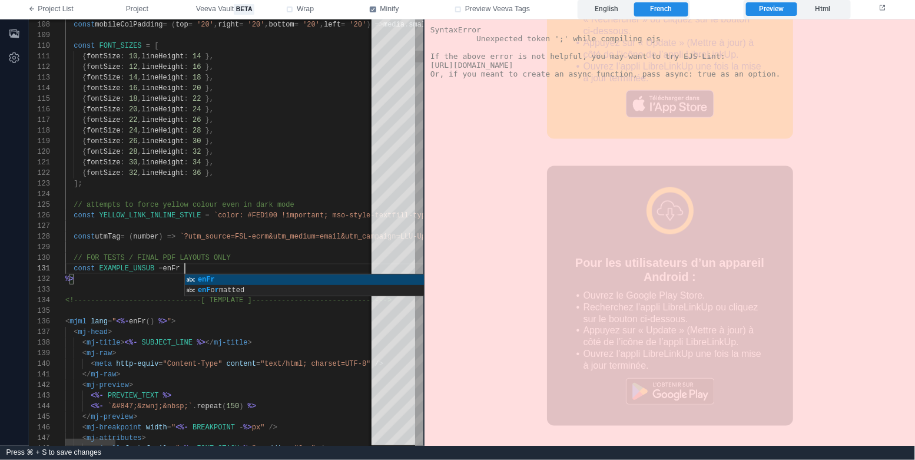
scroll to position [0, 124]
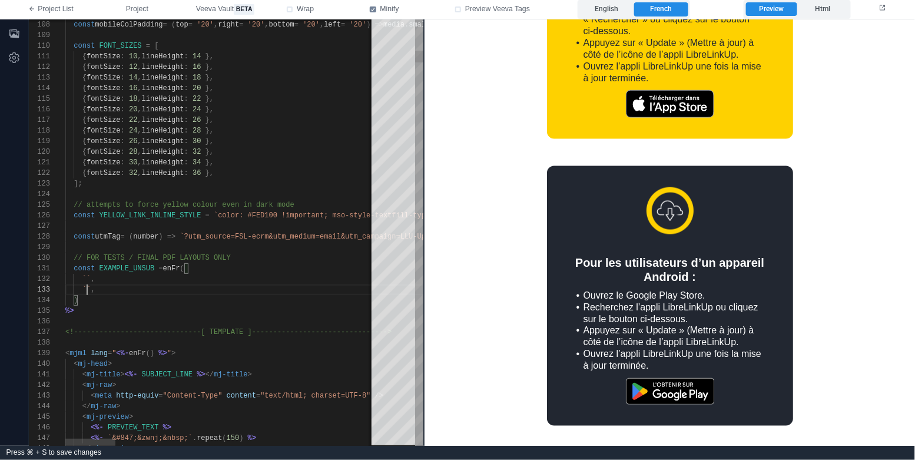
paste textarea "**********"
type textarea "**********"
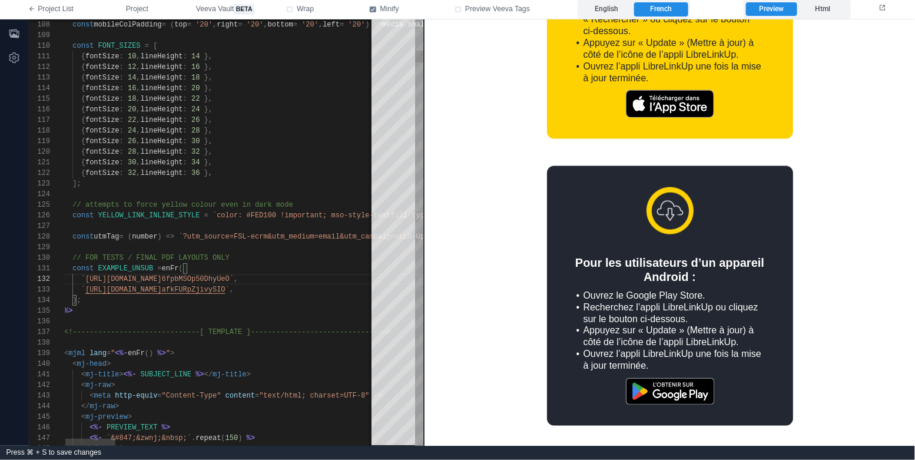
scroll to position [32, 17]
click at [98, 278] on span "[URL][DOMAIN_NAME]" at bounding box center [125, 279] width 77 height 8
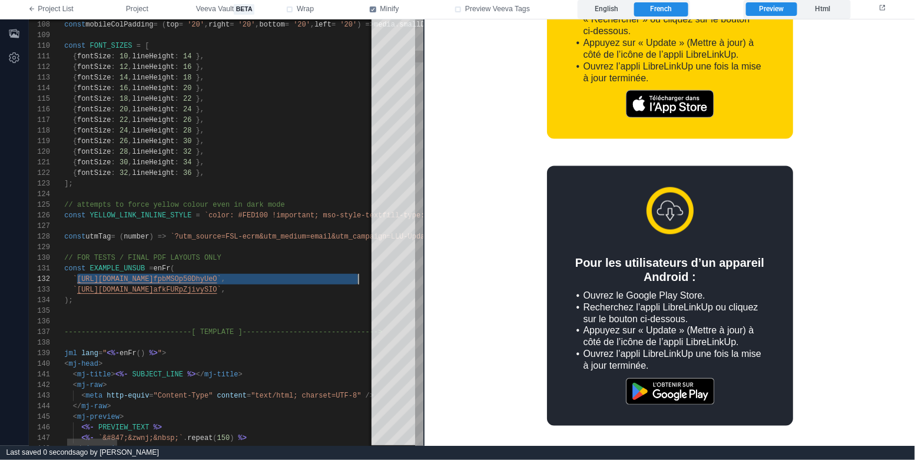
scroll to position [11, 297]
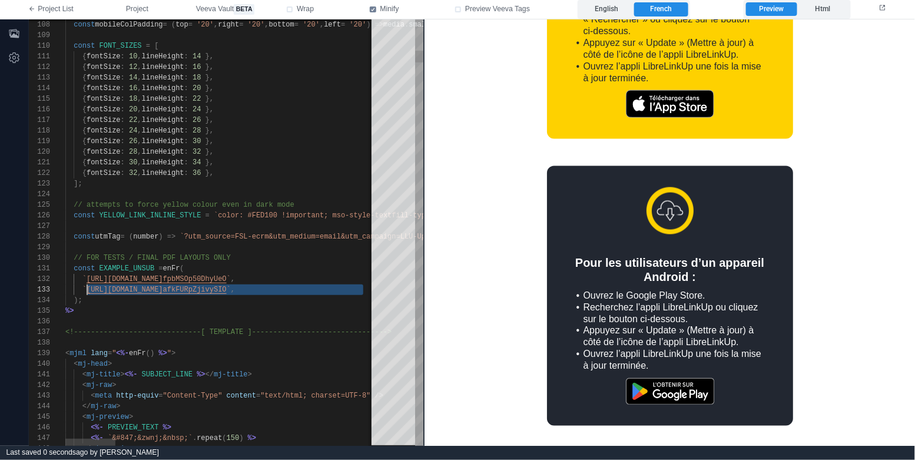
scroll to position [21, 21]
